Goal: Task Accomplishment & Management: Complete application form

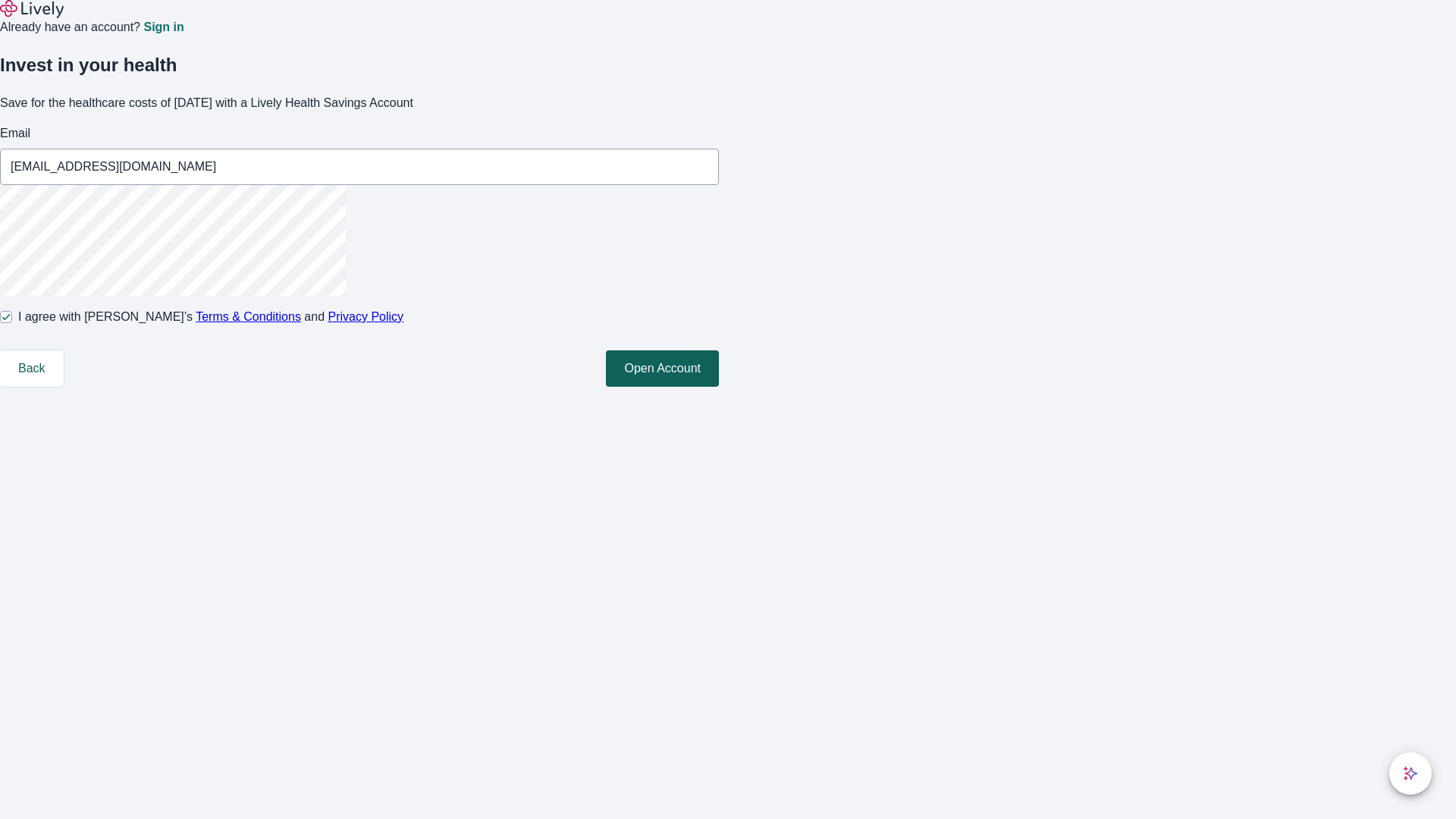
click at [719, 387] on button "Open Account" at bounding box center [662, 369] width 113 height 37
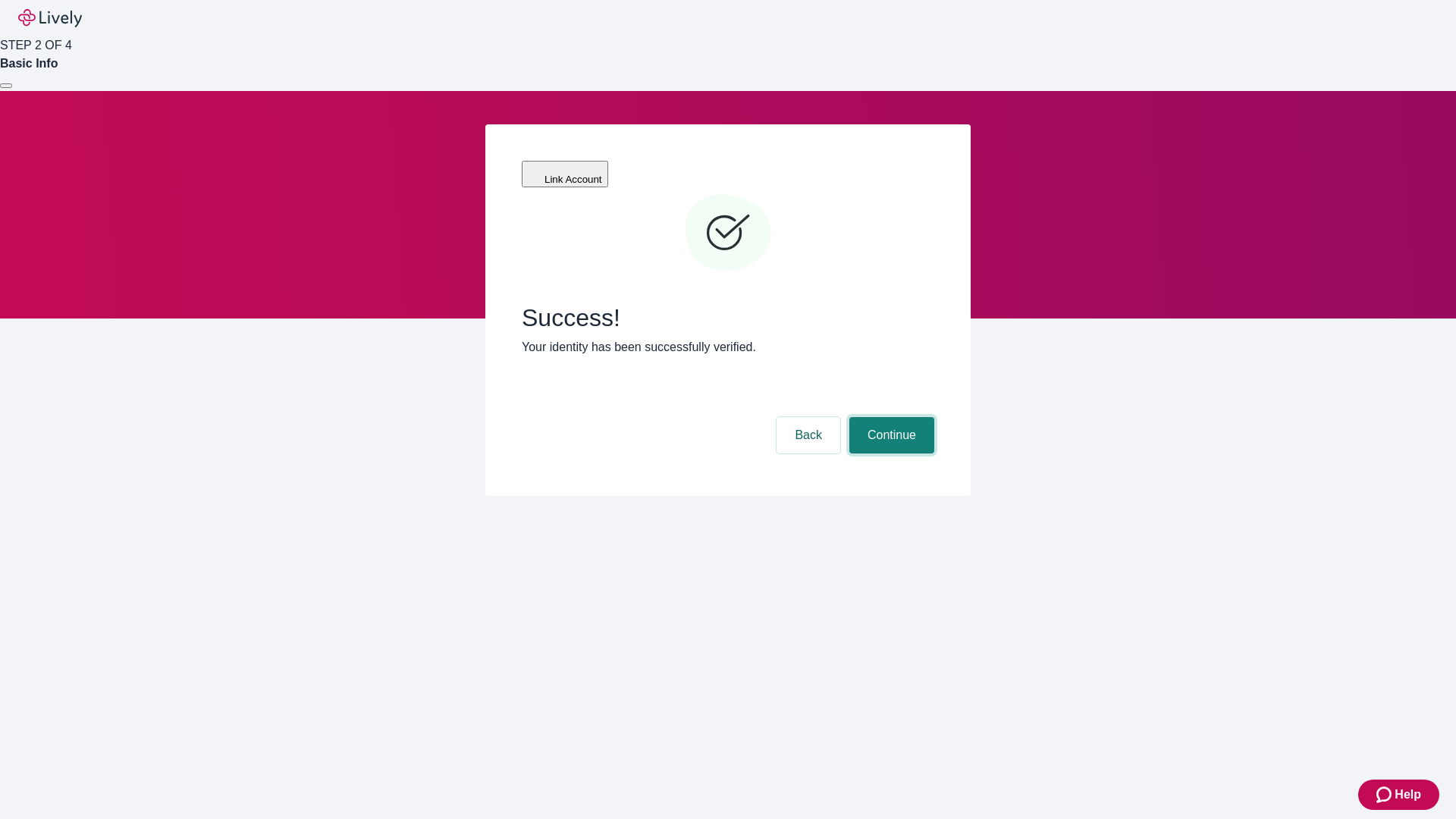
click at [890, 417] on button "Continue" at bounding box center [891, 435] width 85 height 37
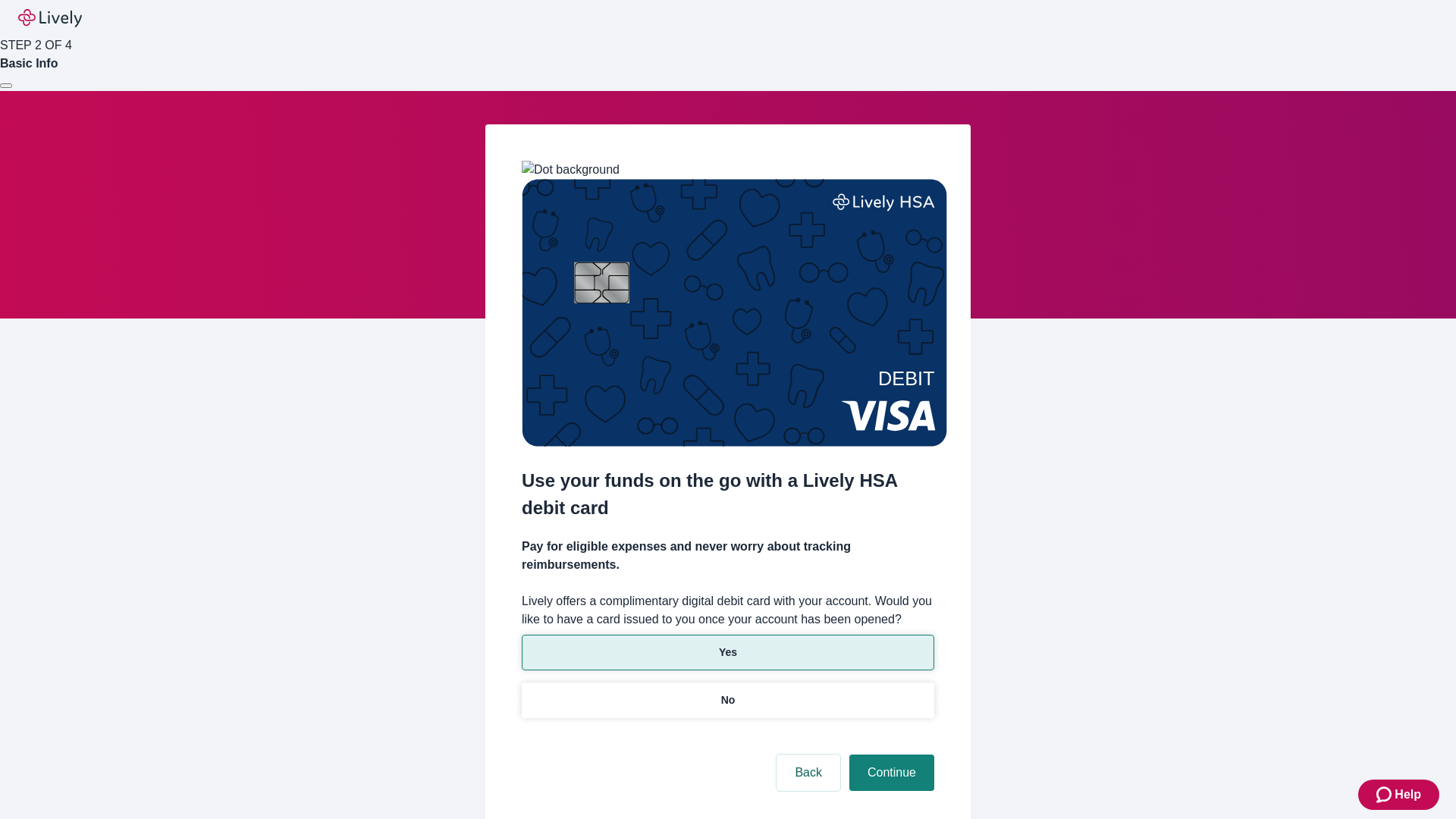
click at [727, 645] on p "Yes" at bounding box center [728, 653] width 18 height 16
click at [890, 754] on button "Continue" at bounding box center [891, 773] width 85 height 37
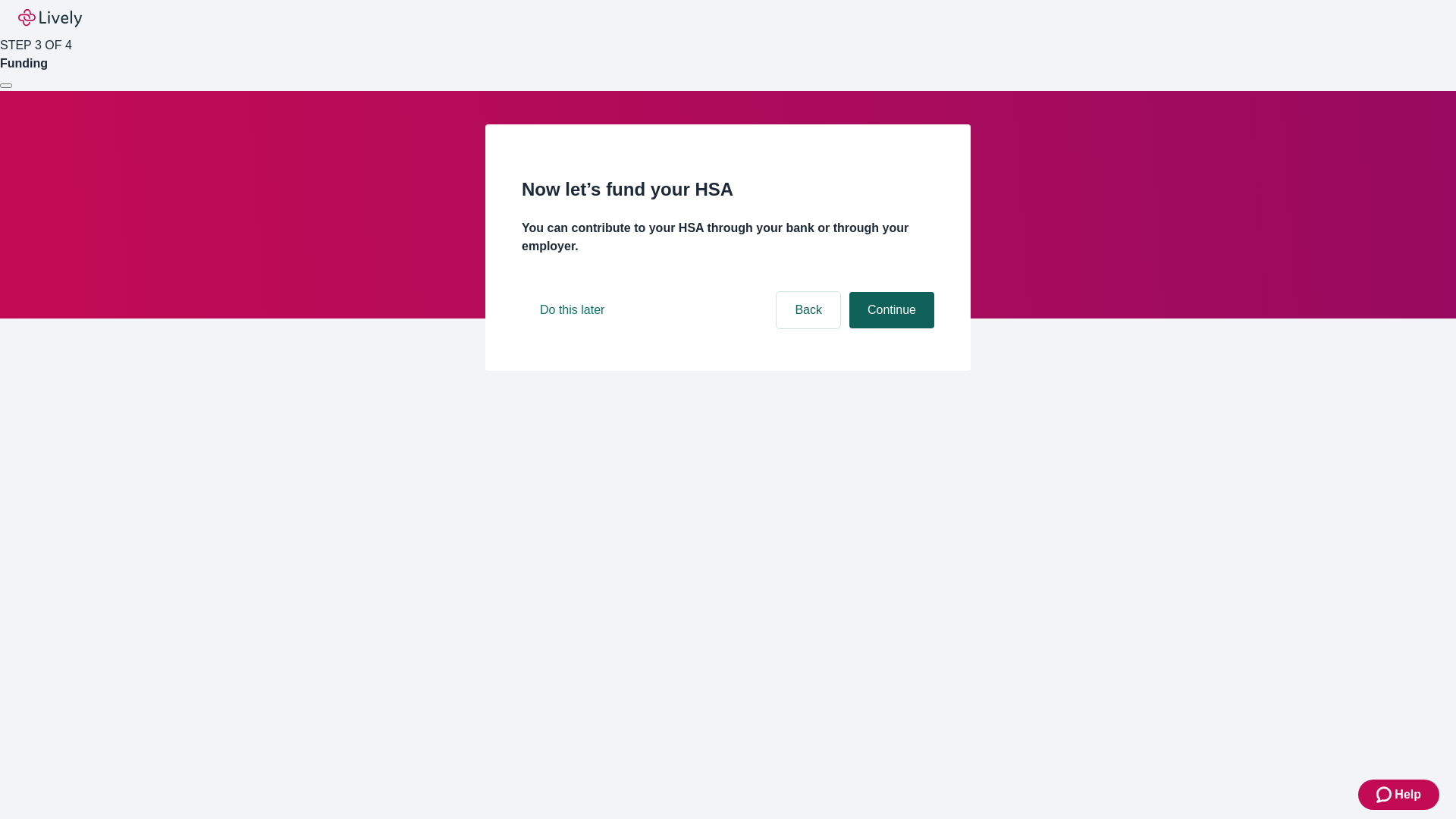
click at [890, 329] on button "Continue" at bounding box center [891, 310] width 85 height 37
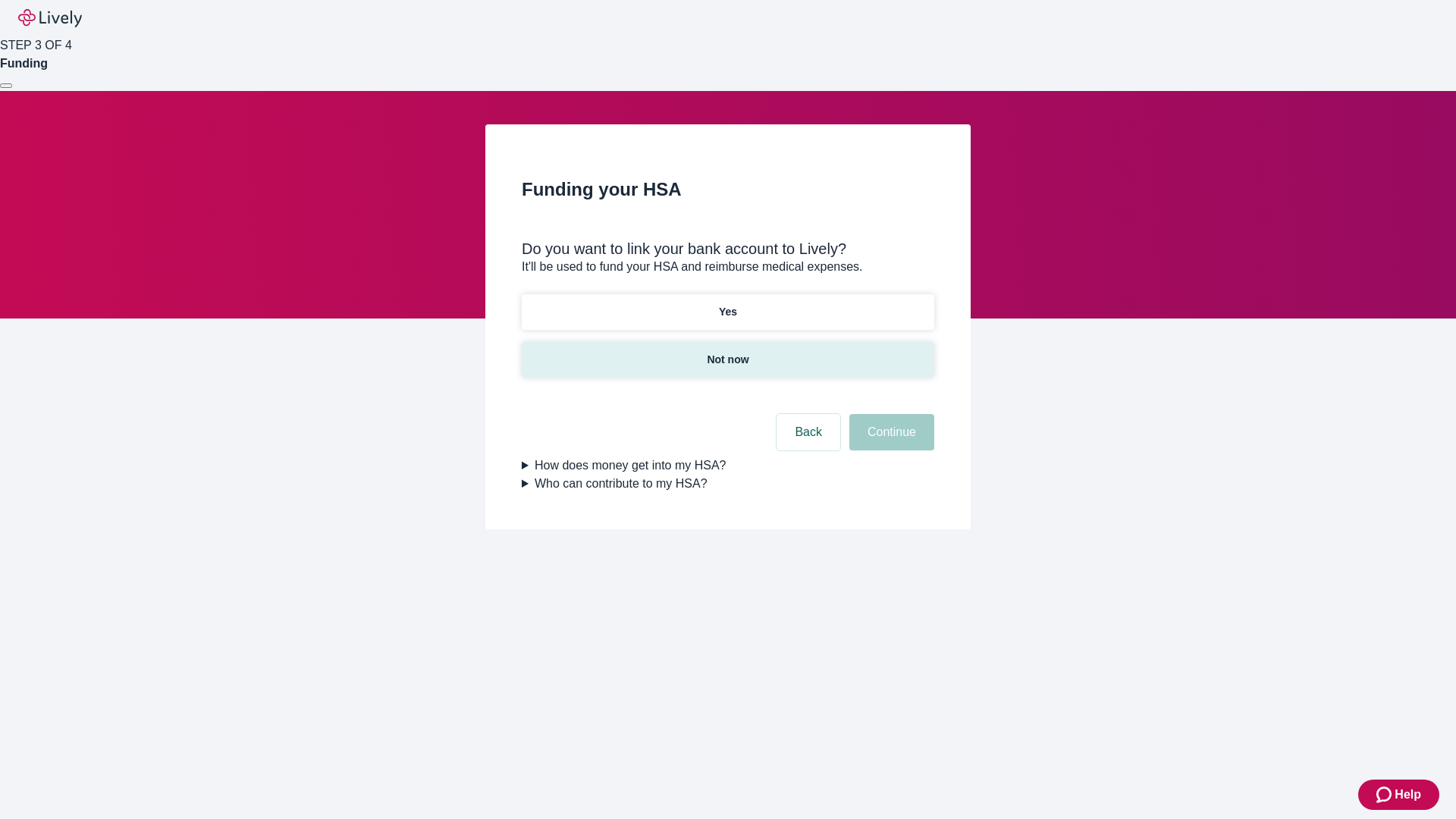
click at [727, 352] on p "Not now" at bounding box center [728, 360] width 42 height 16
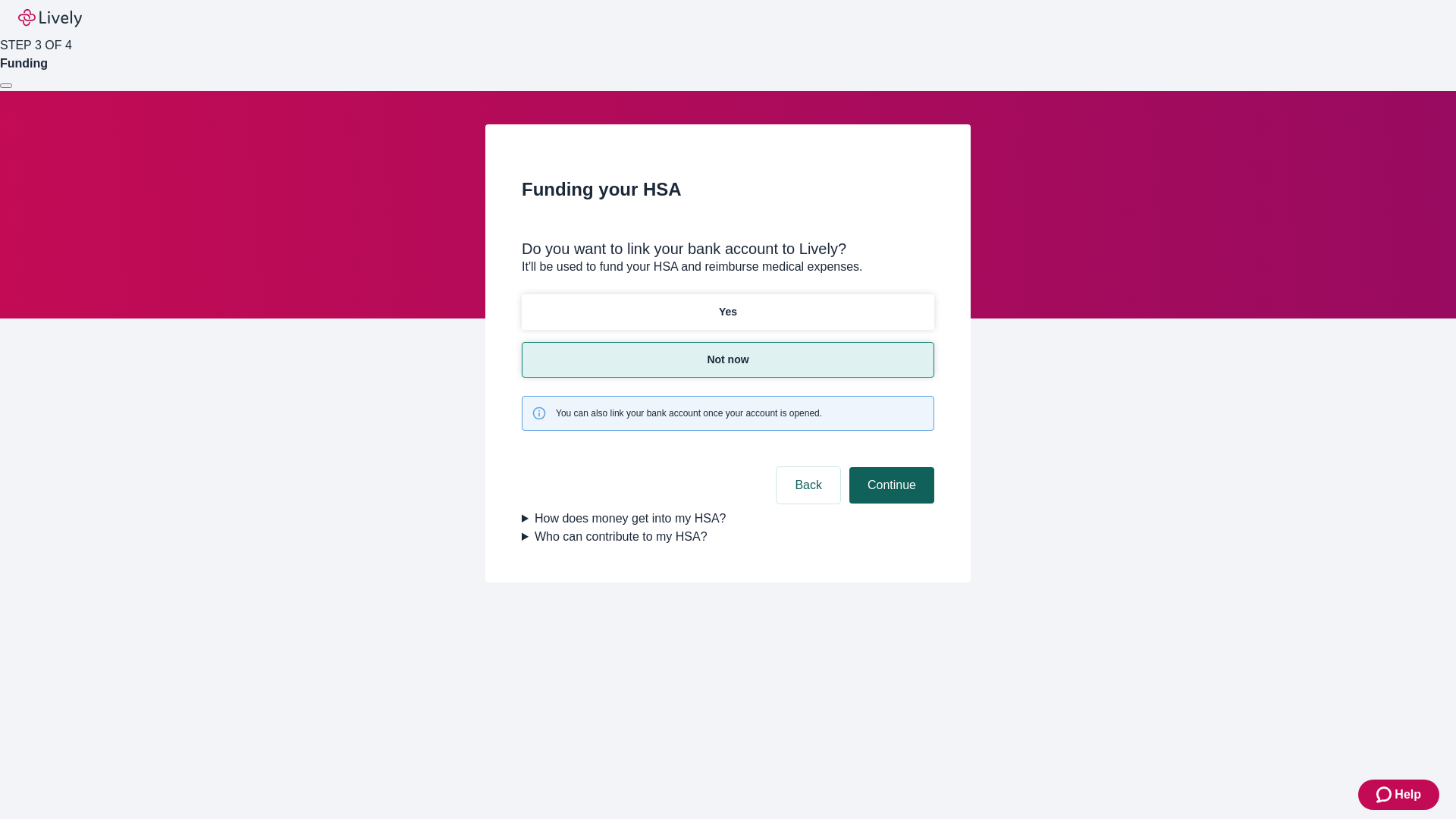
click at [890, 468] on button "Continue" at bounding box center [891, 486] width 85 height 37
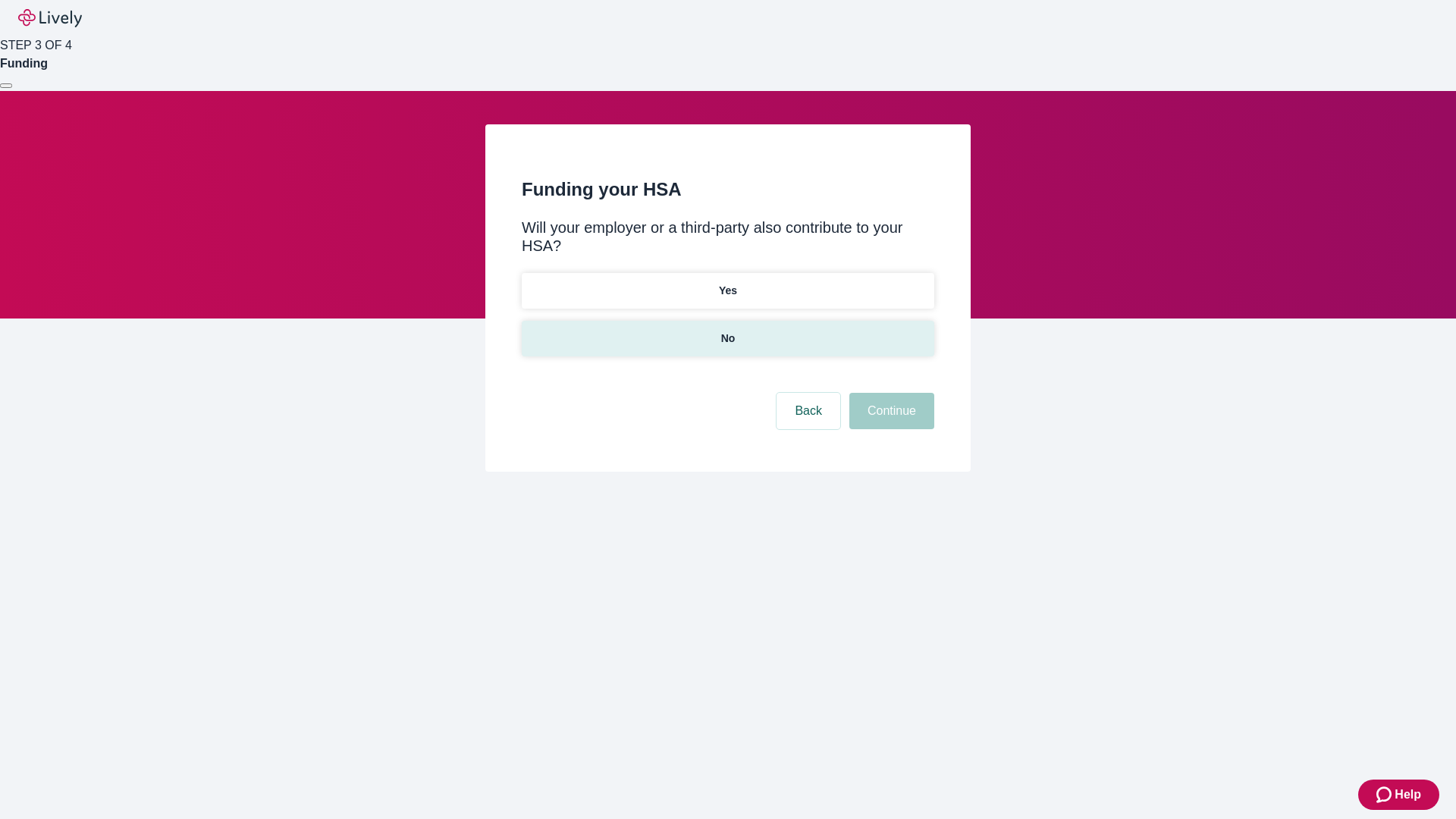
click at [727, 330] on p "No" at bounding box center [728, 338] width 14 height 16
click at [890, 392] on button "Continue" at bounding box center [891, 411] width 85 height 37
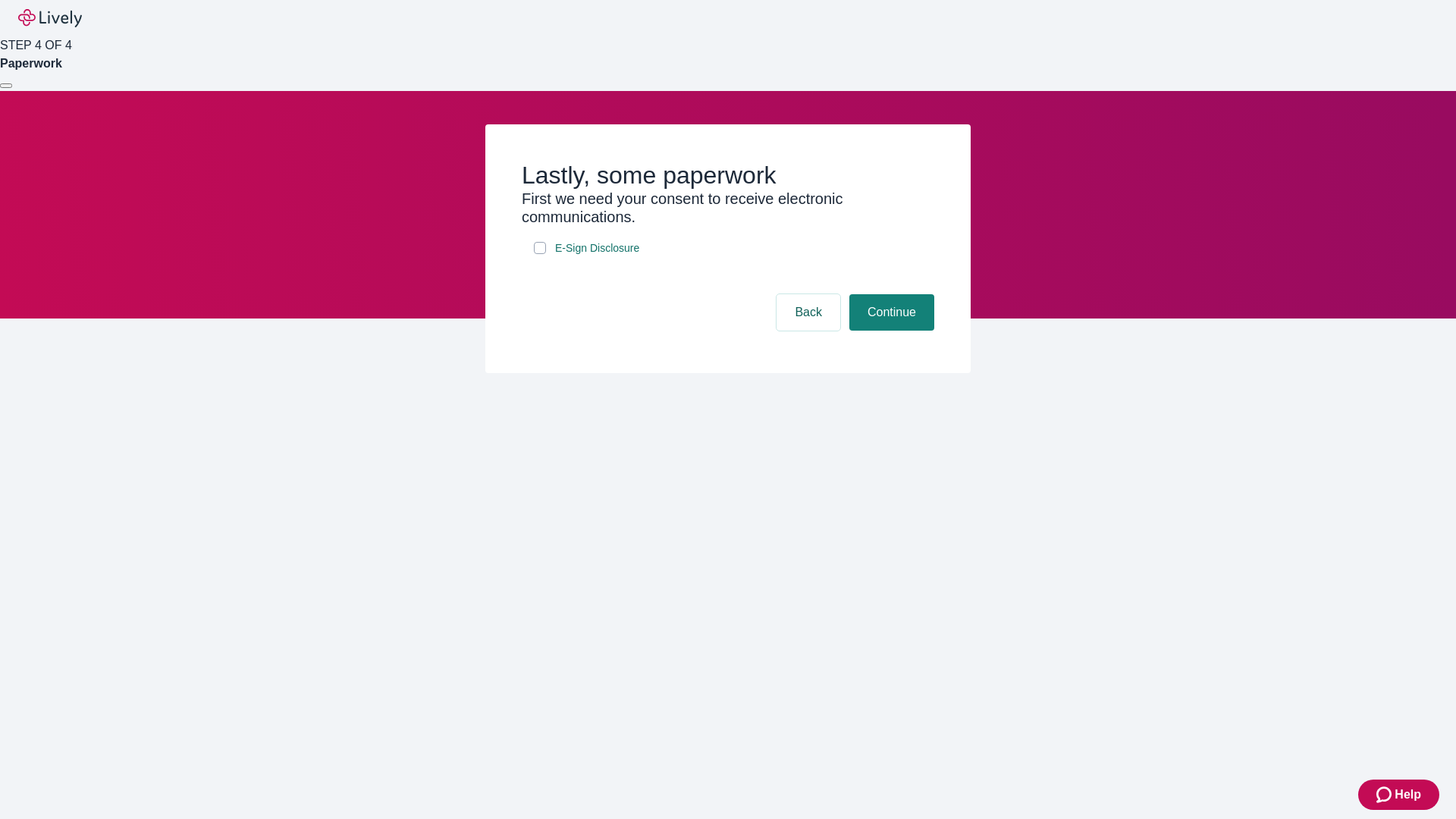
click at [540, 254] on input "E-Sign Disclosure" at bounding box center [540, 248] width 12 height 12
checkbox input "true"
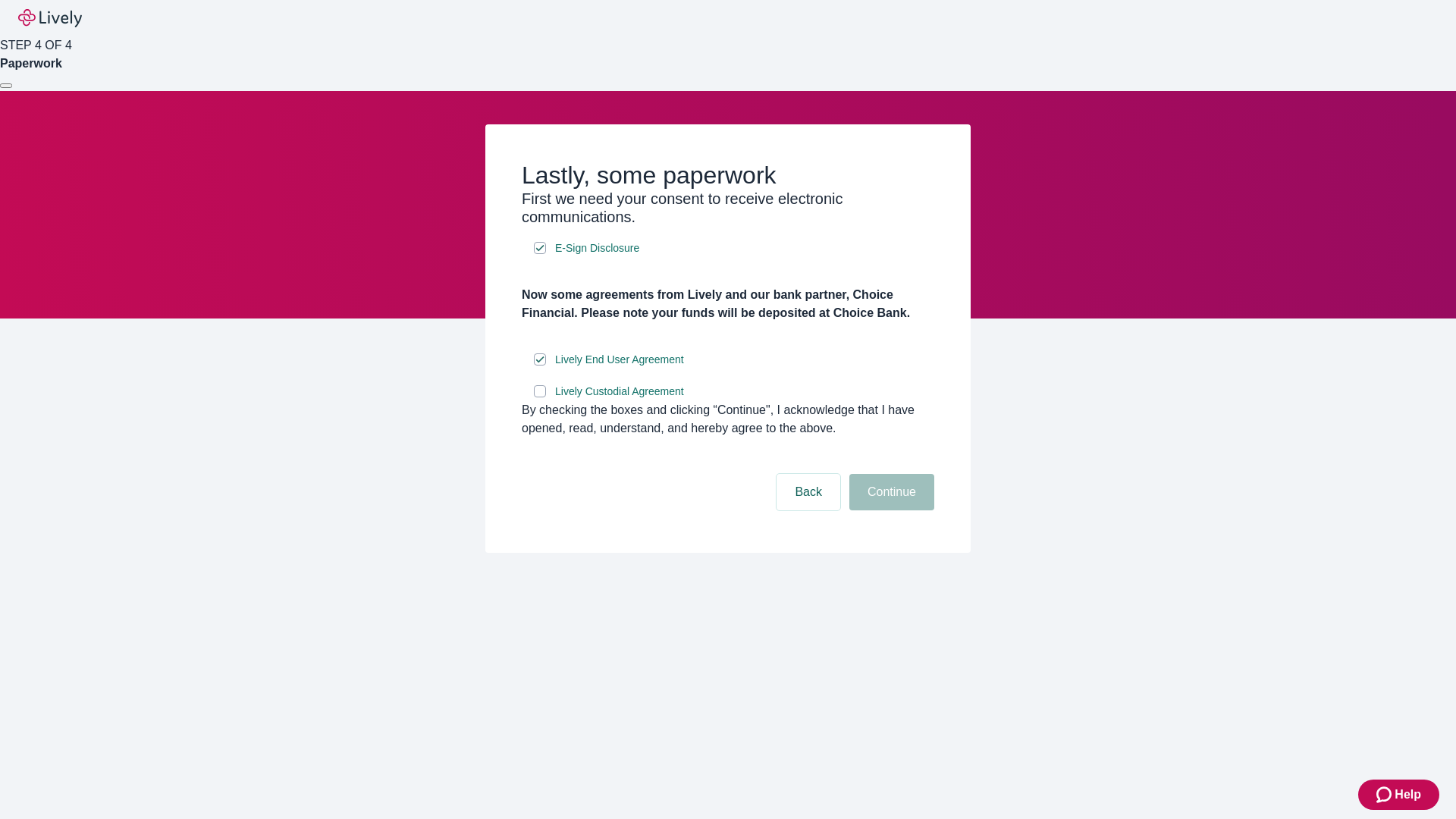
click at [540, 398] on input "Lively Custodial Agreement" at bounding box center [540, 392] width 12 height 12
checkbox input "true"
click at [890, 510] on button "Continue" at bounding box center [891, 492] width 85 height 37
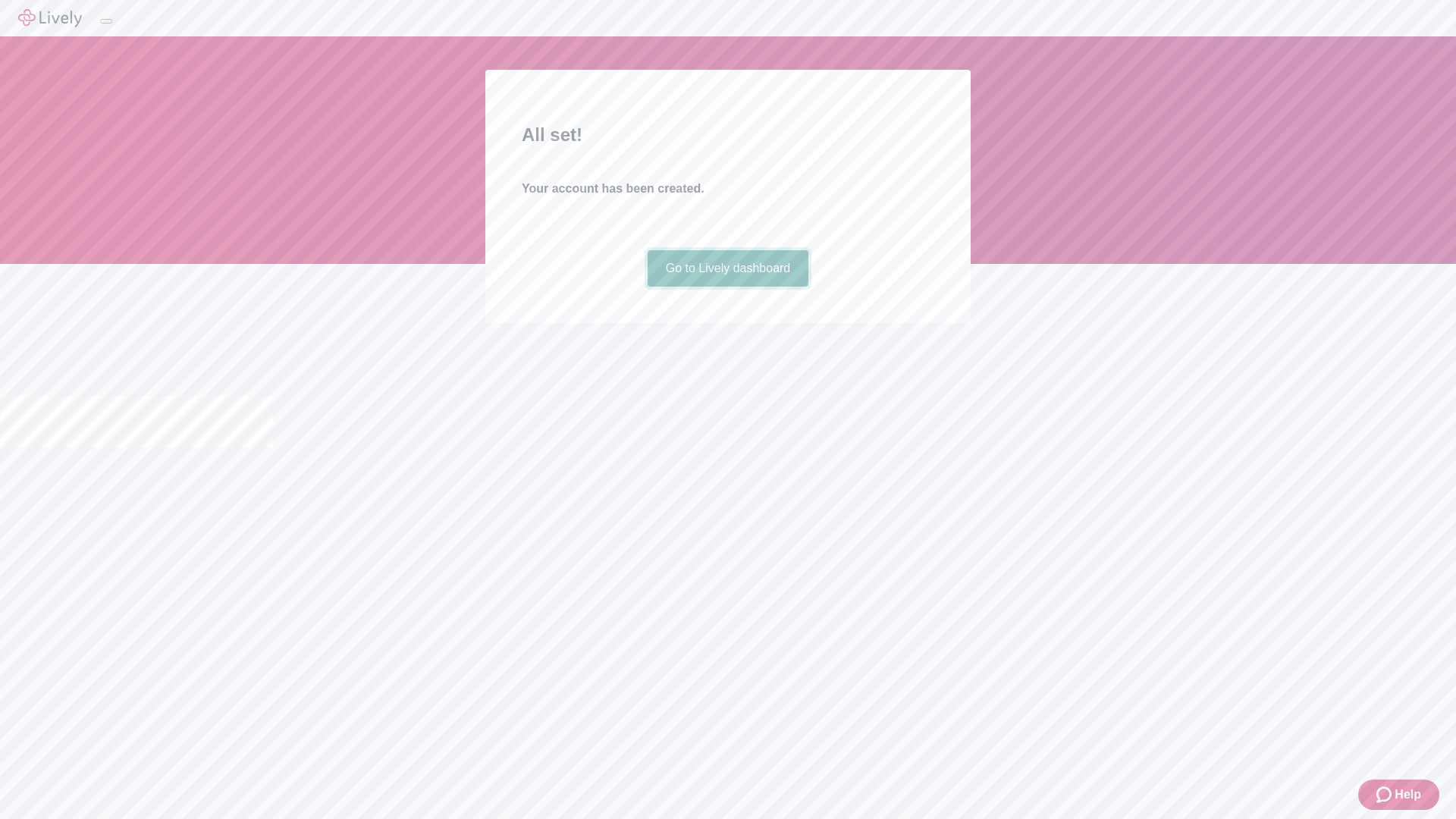
click at [727, 287] on link "Go to Lively dashboard" at bounding box center [728, 268] width 162 height 37
